Goal: Information Seeking & Learning: Learn about a topic

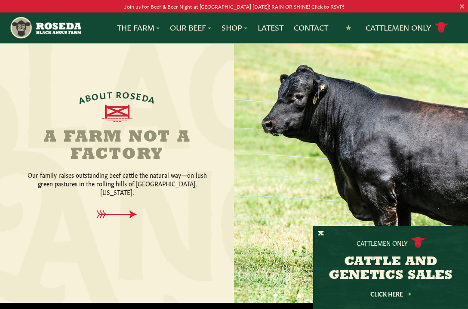
scroll to position [208, 0]
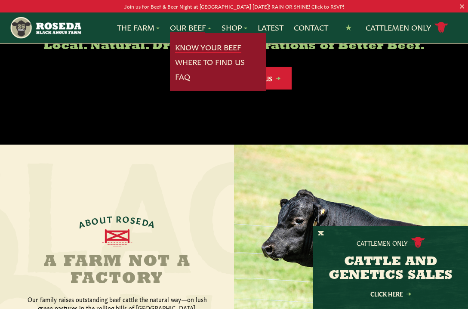
click at [193, 46] on link "Know Your Beef" at bounding box center [208, 47] width 66 height 11
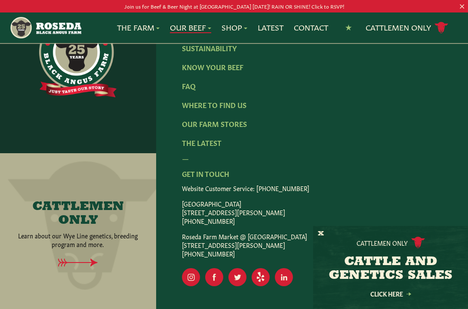
scroll to position [1860, 0]
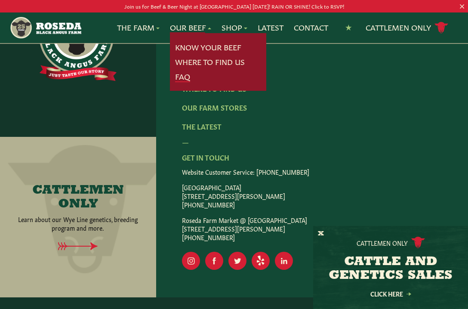
click at [185, 80] on link "FAQ" at bounding box center [182, 76] width 15 height 11
